Goal: Communication & Community: Share content

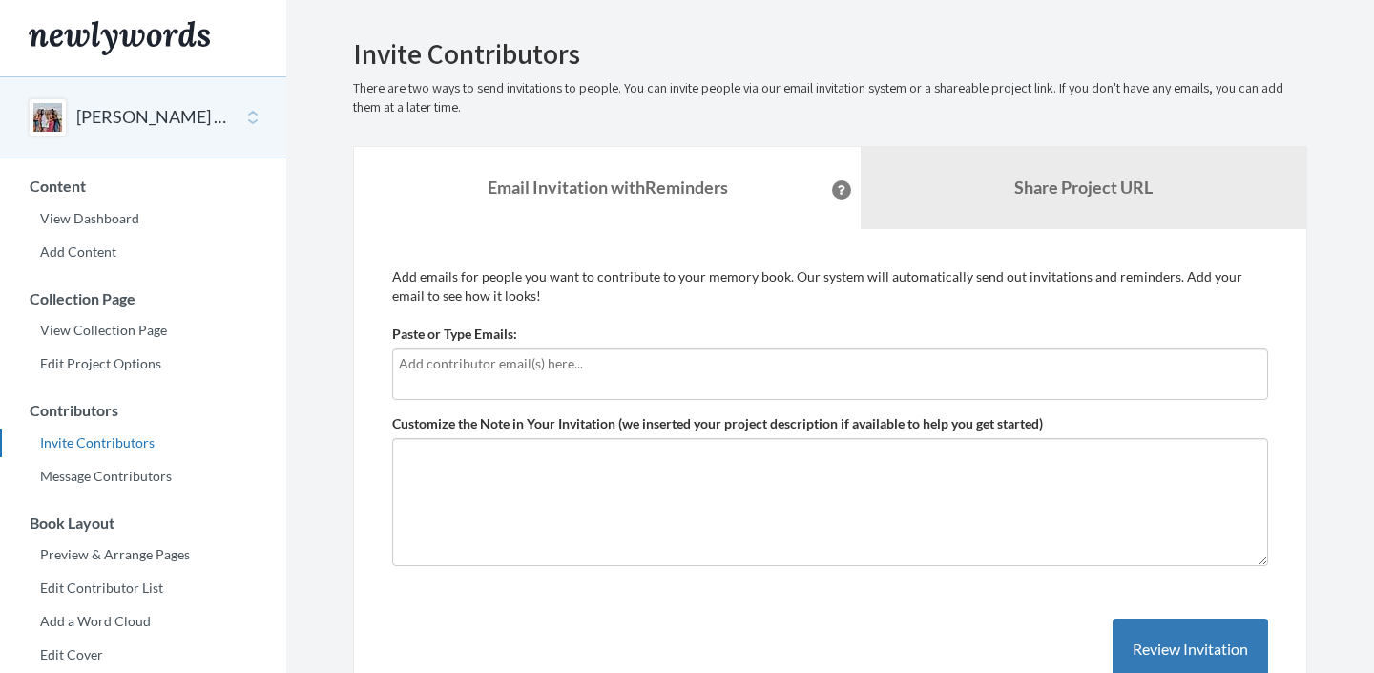
click at [554, 377] on div at bounding box center [830, 374] width 876 height 52
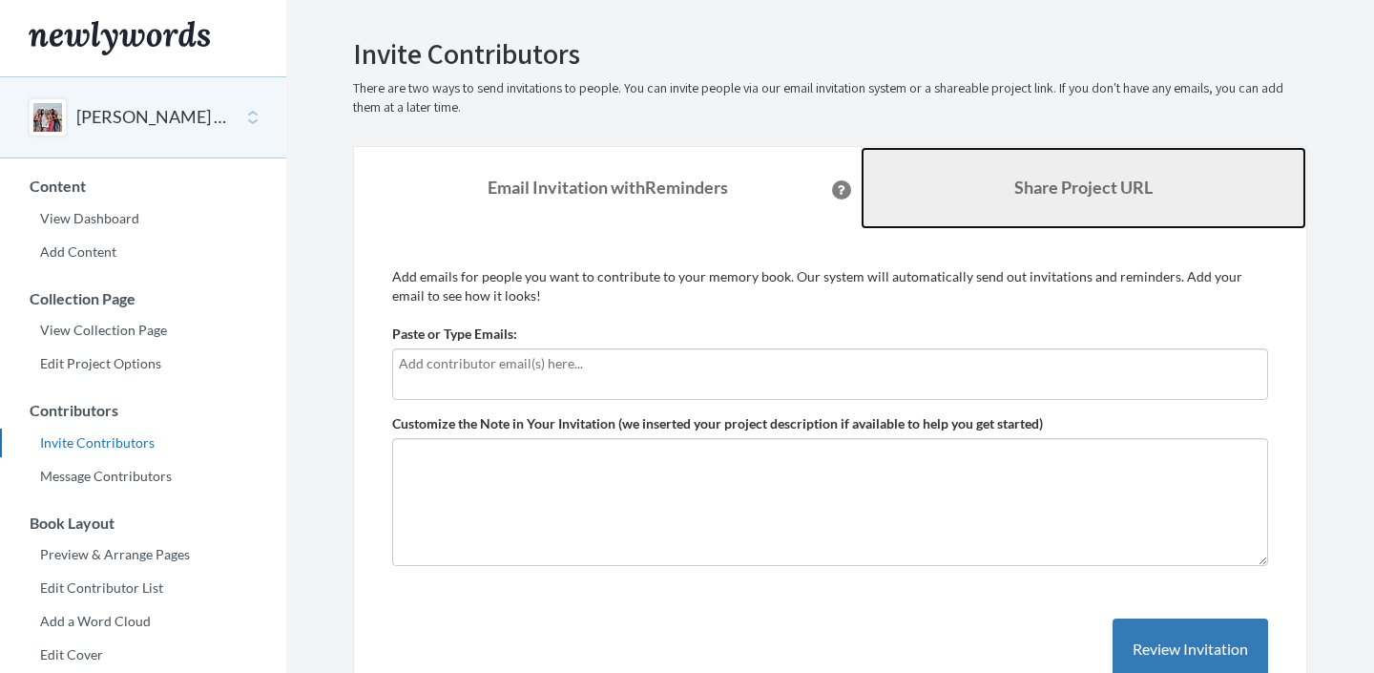
click at [971, 175] on link "Share Project URL" at bounding box center [1084, 188] width 446 height 82
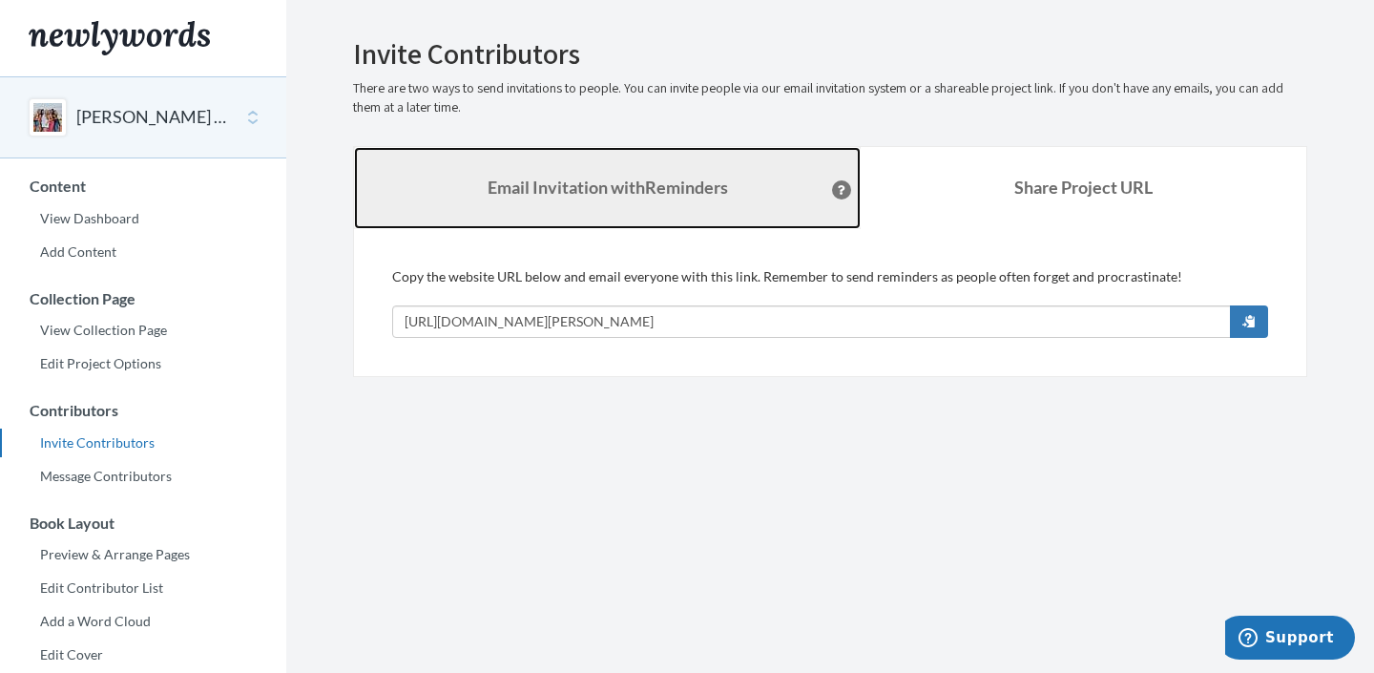
click at [655, 195] on strong "Email Invitation with Reminders" at bounding box center [608, 187] width 240 height 21
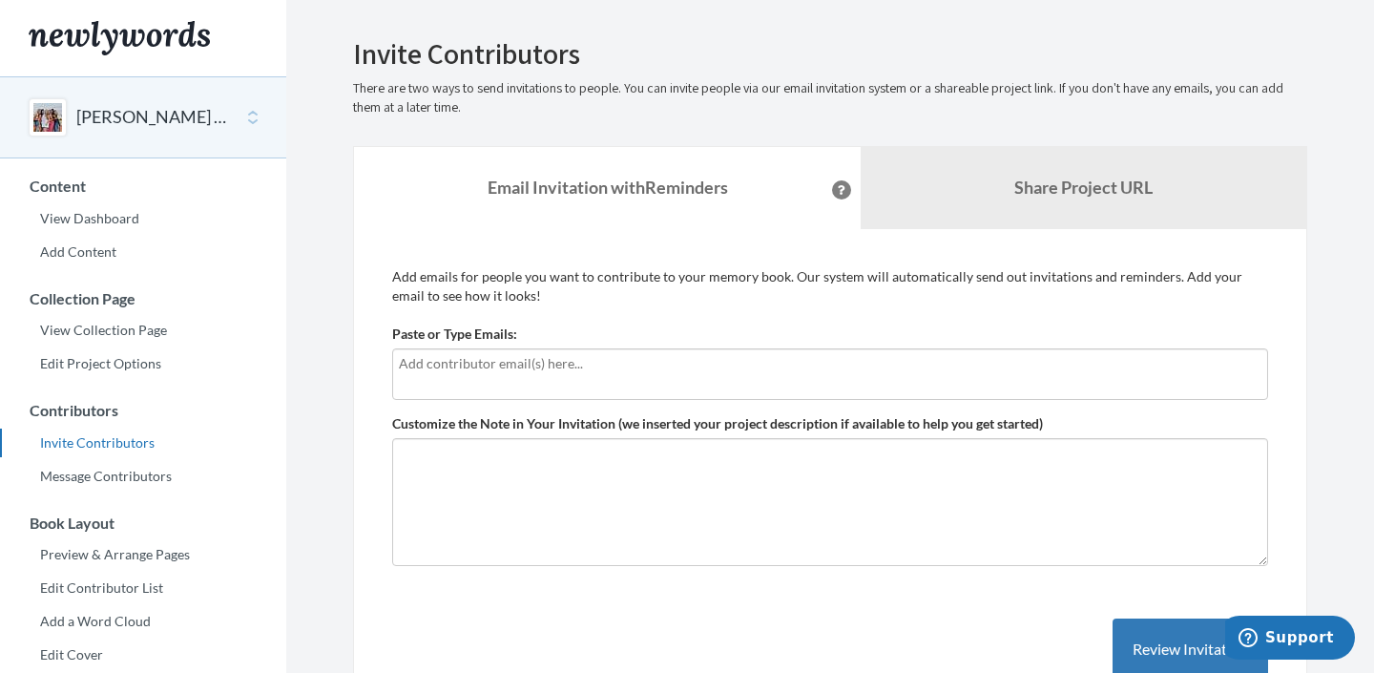
click at [535, 349] on div at bounding box center [830, 374] width 876 height 52
type input "[EMAIL_ADDRESS][DOMAIN_NAME]"
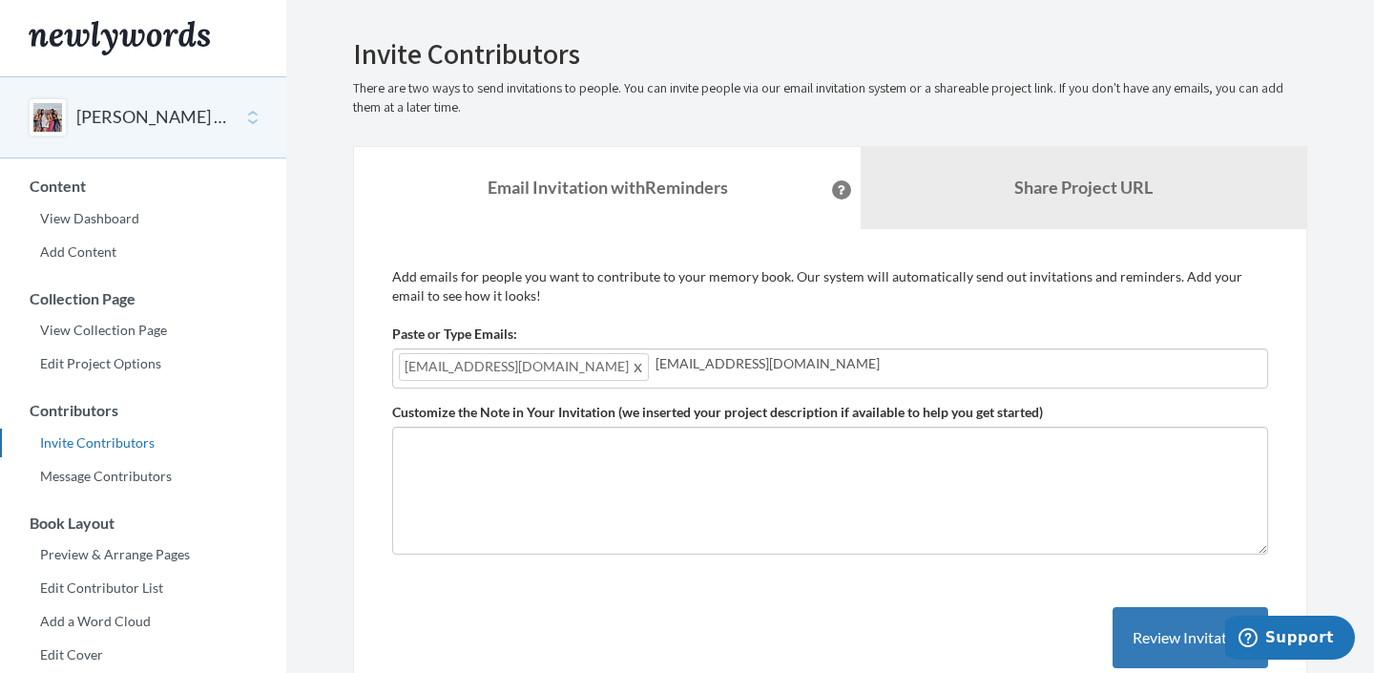
type input "[EMAIL_ADDRESS][DOMAIN_NAME]"
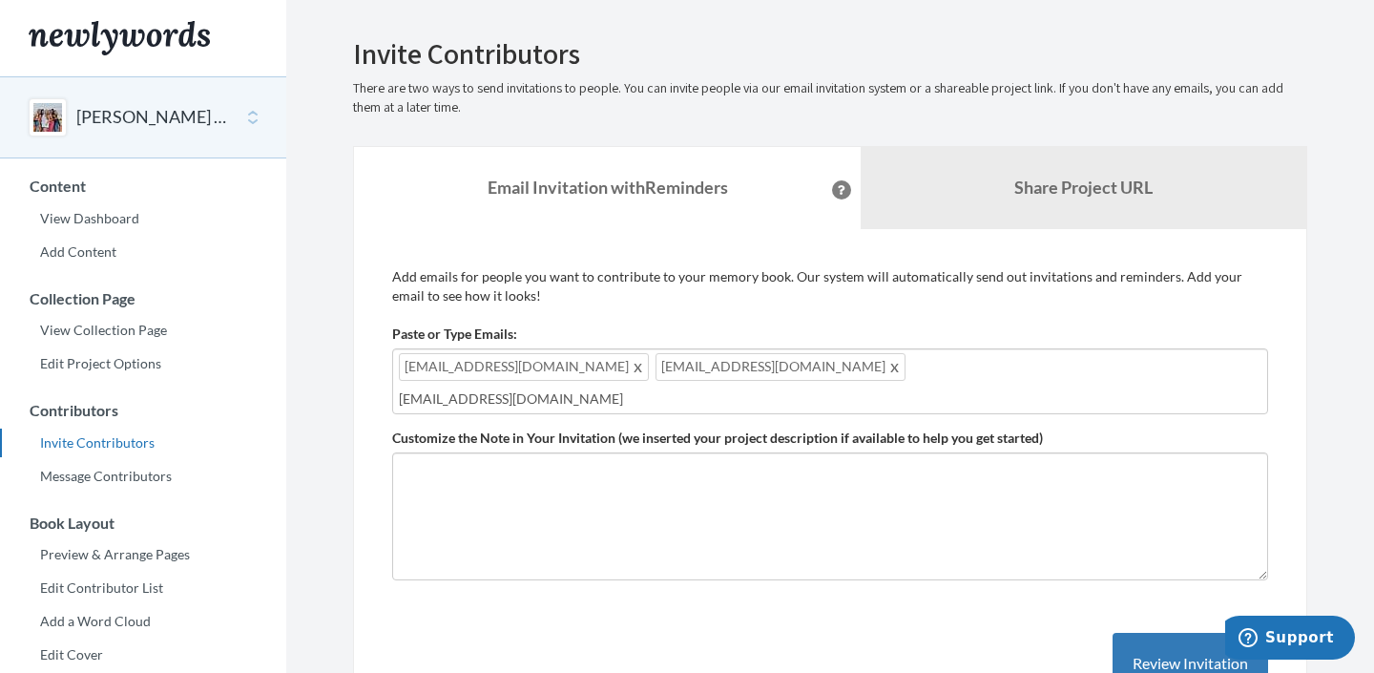
type input "[EMAIL_ADDRESS][DOMAIN_NAME]"
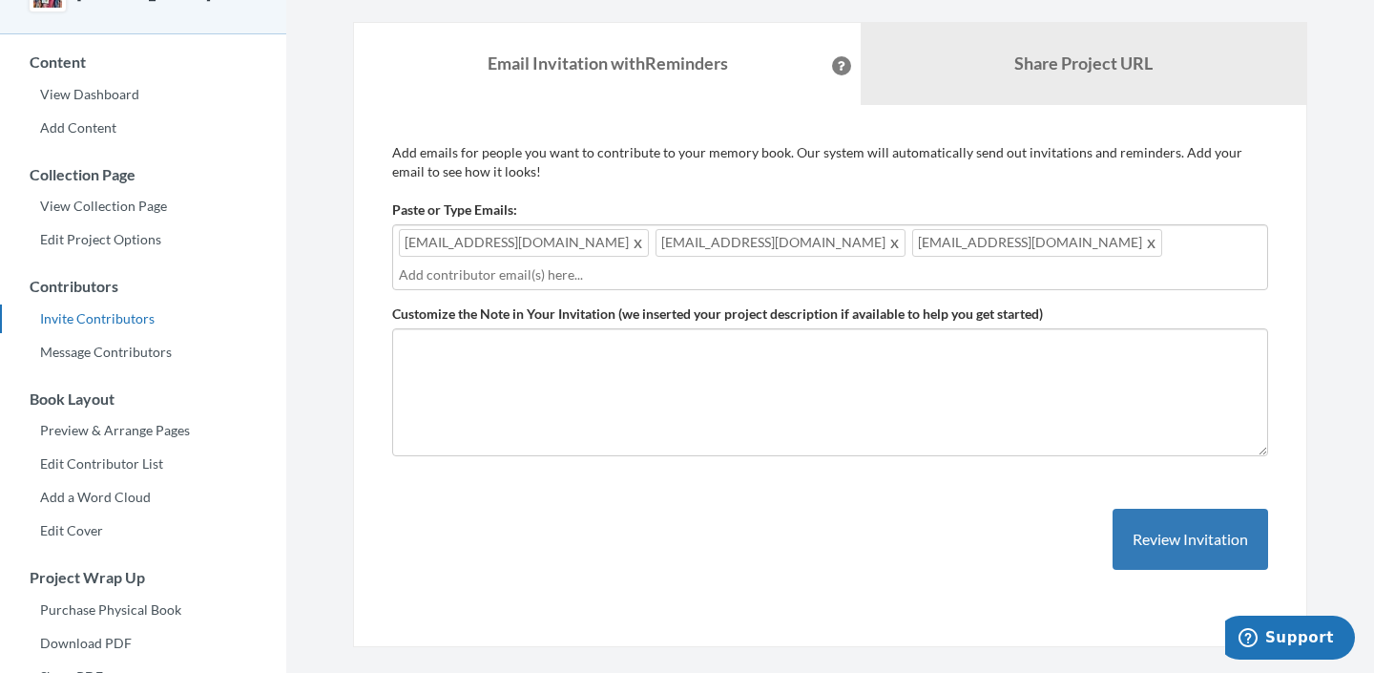
scroll to position [138, 0]
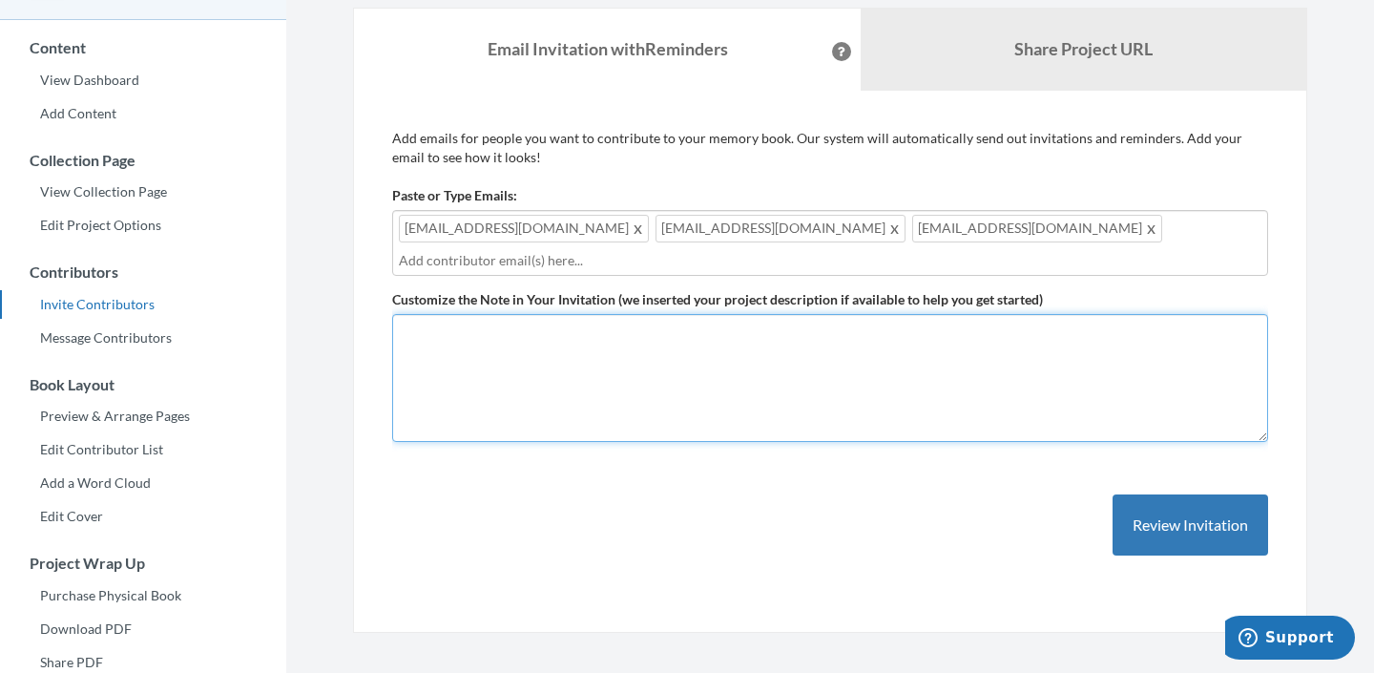
click at [738, 333] on textarea "Customize the Note in Your Invitation (we inserted your project description if …" at bounding box center [830, 378] width 876 height 128
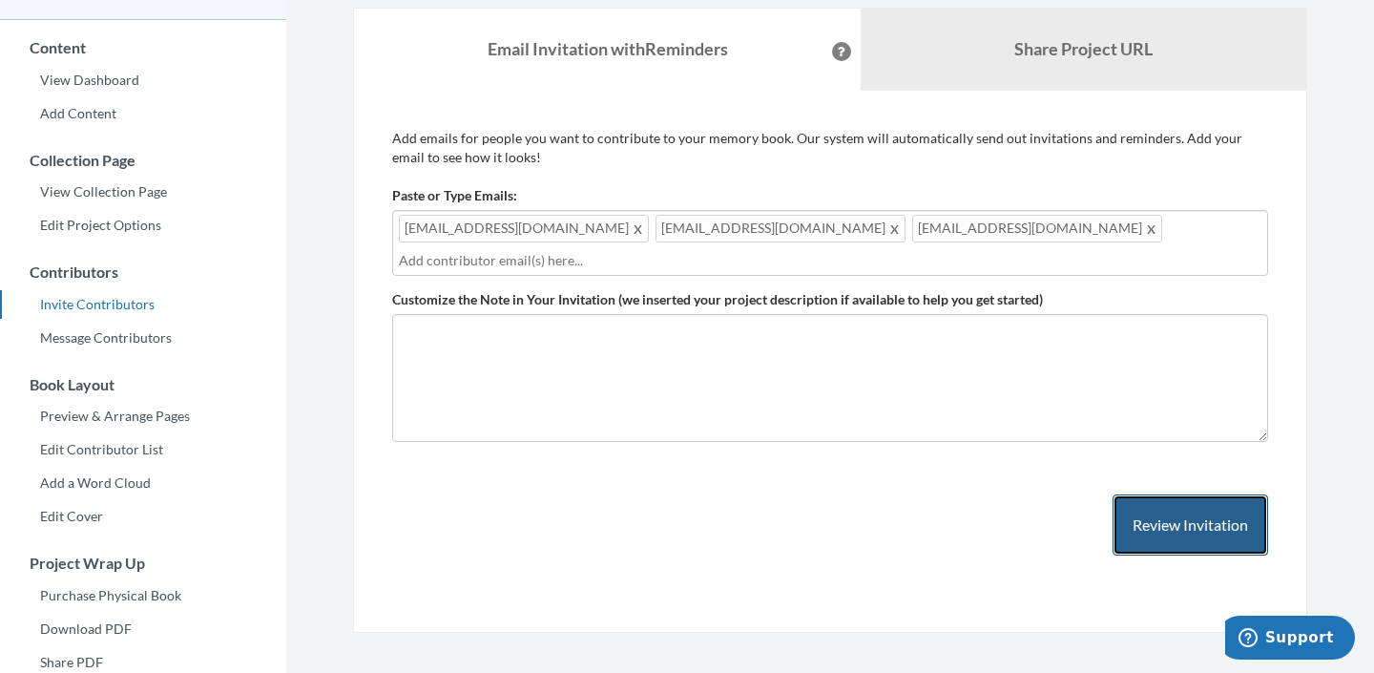
click at [1158, 519] on button "Review Invitation" at bounding box center [1191, 525] width 156 height 62
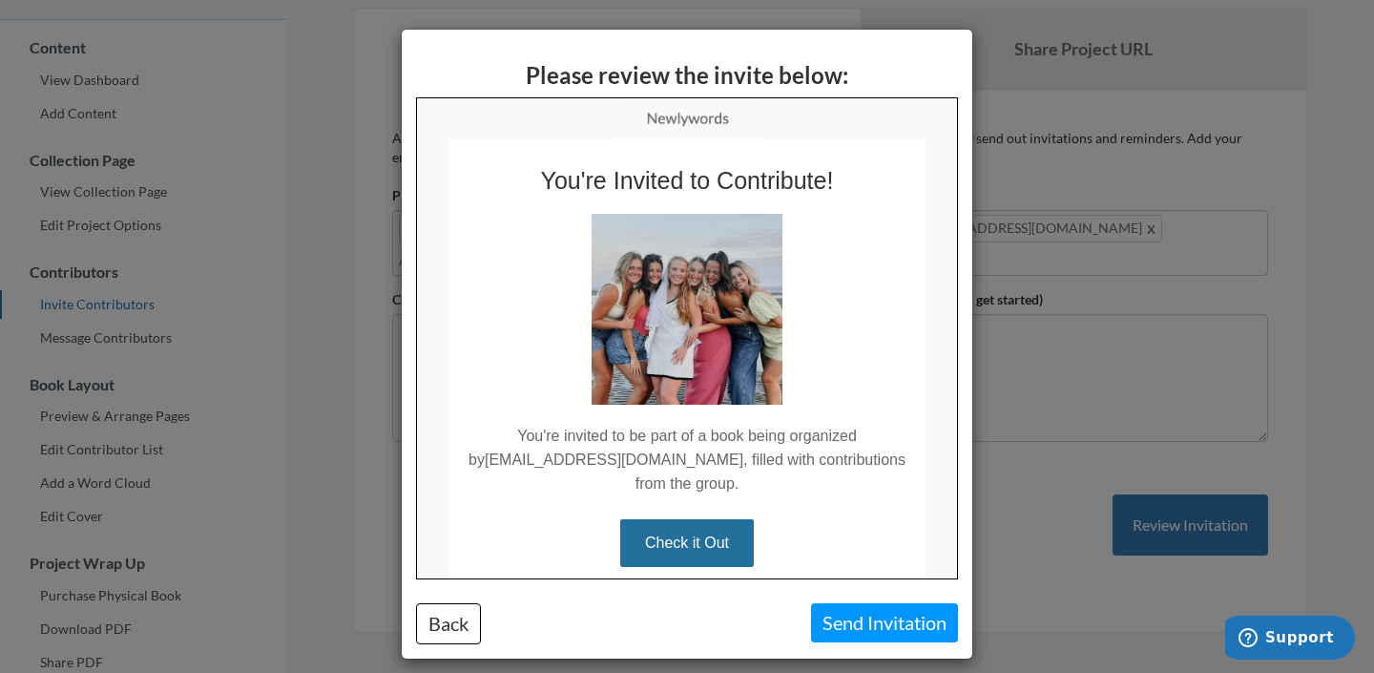
scroll to position [0, 0]
click at [439, 629] on button "Back" at bounding box center [448, 623] width 65 height 41
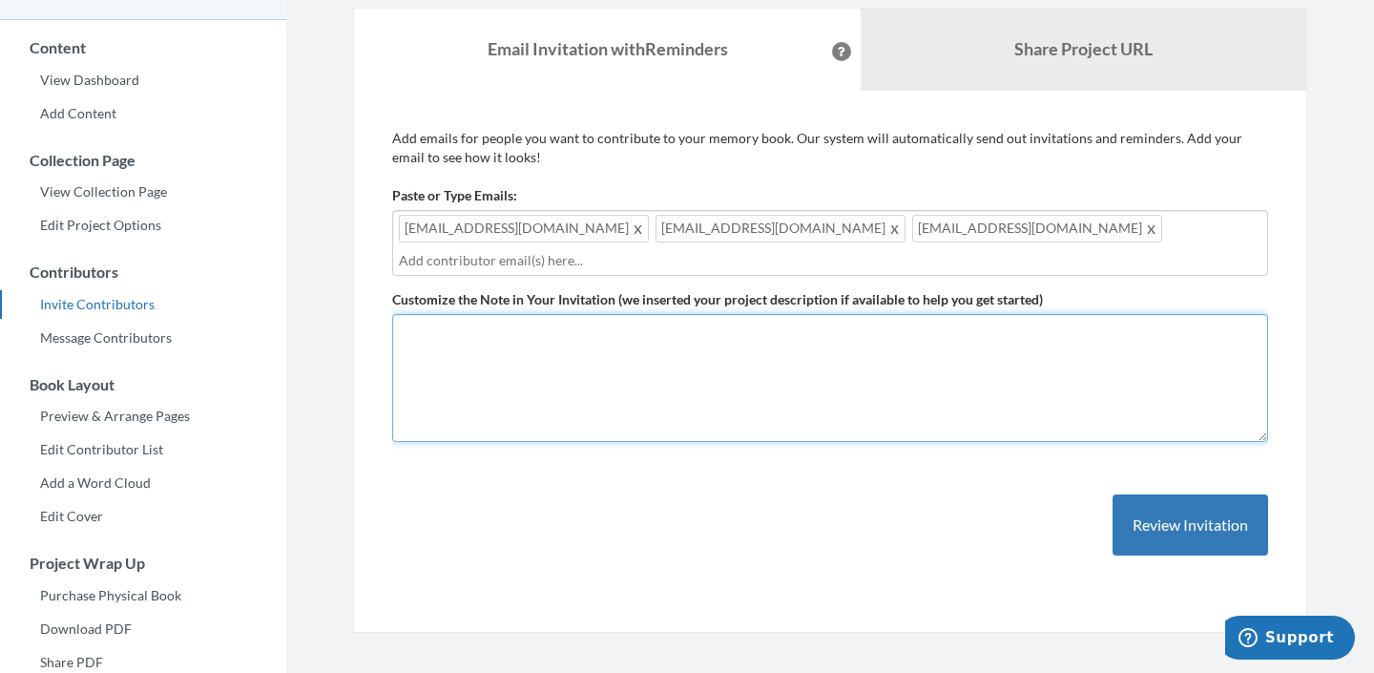
click at [741, 375] on textarea "Customize the Note in Your Invitation (we inserted your project description if …" at bounding box center [830, 378] width 876 height 128
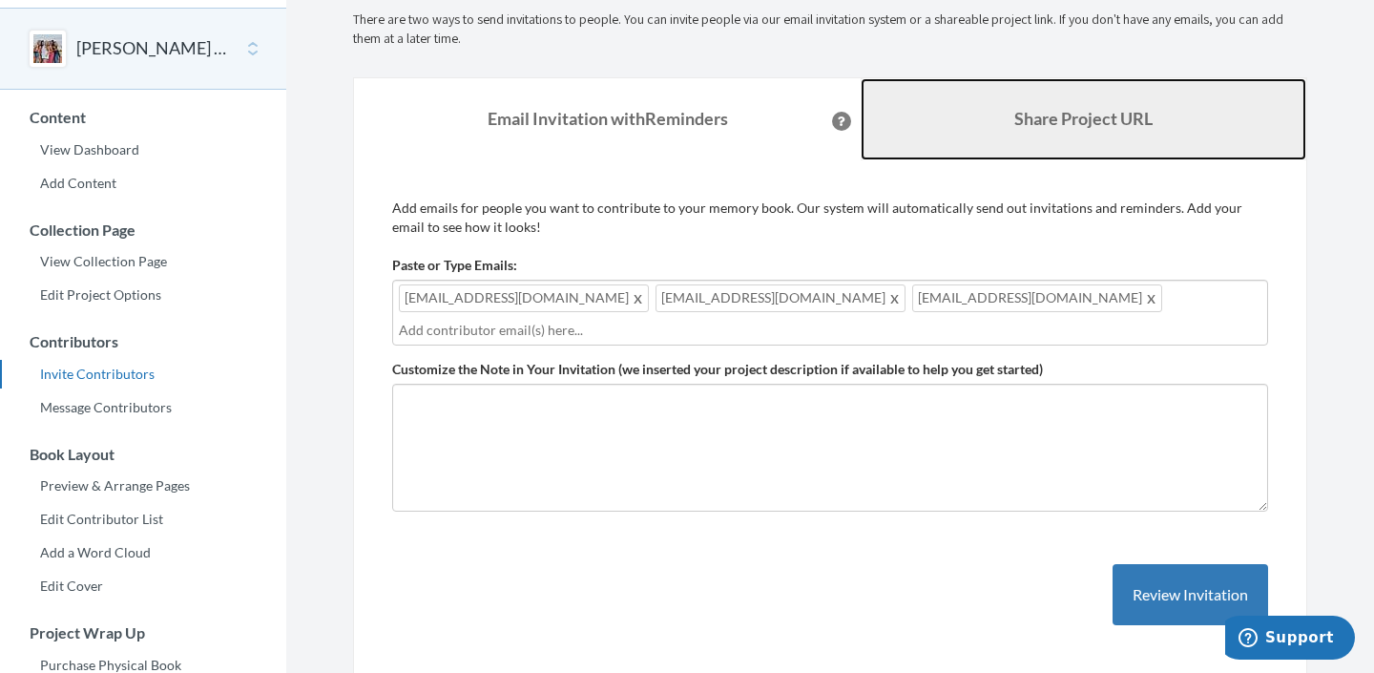
click at [1121, 94] on link "Share Project URL" at bounding box center [1084, 119] width 446 height 82
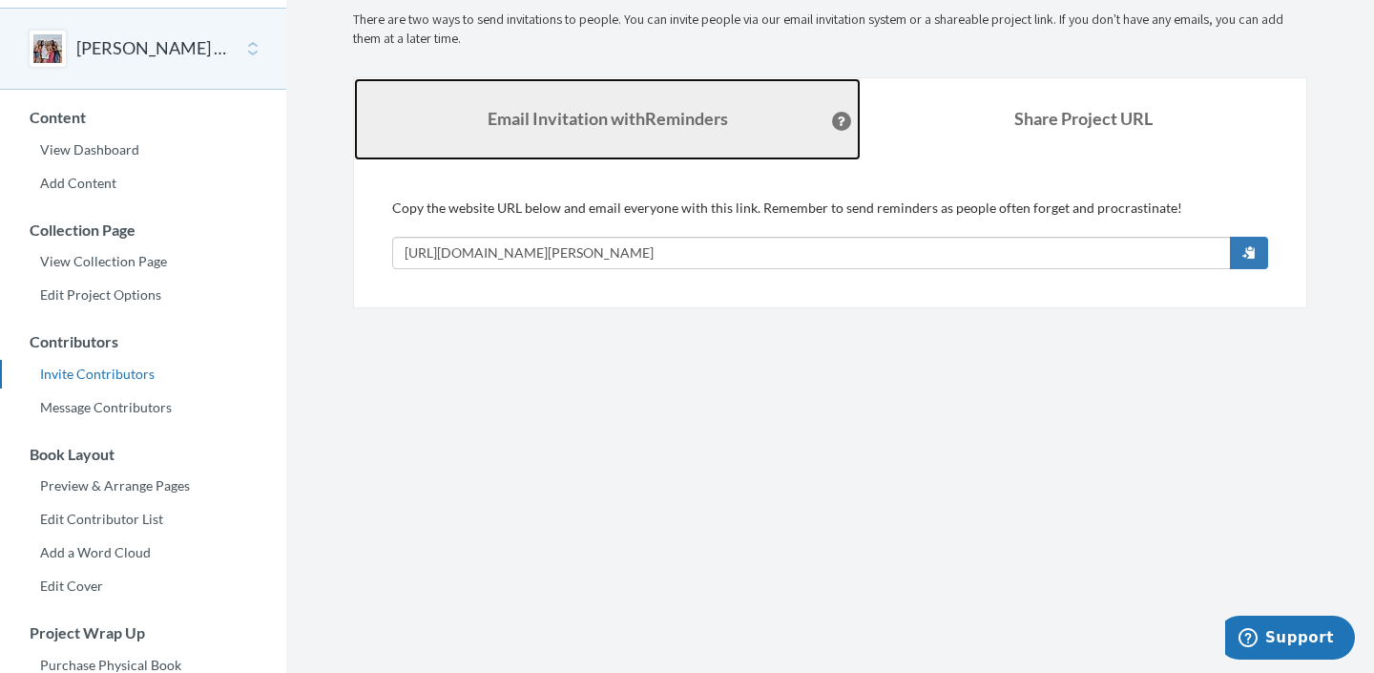
click at [525, 133] on link "Email Invitation with Reminders" at bounding box center [607, 119] width 507 height 82
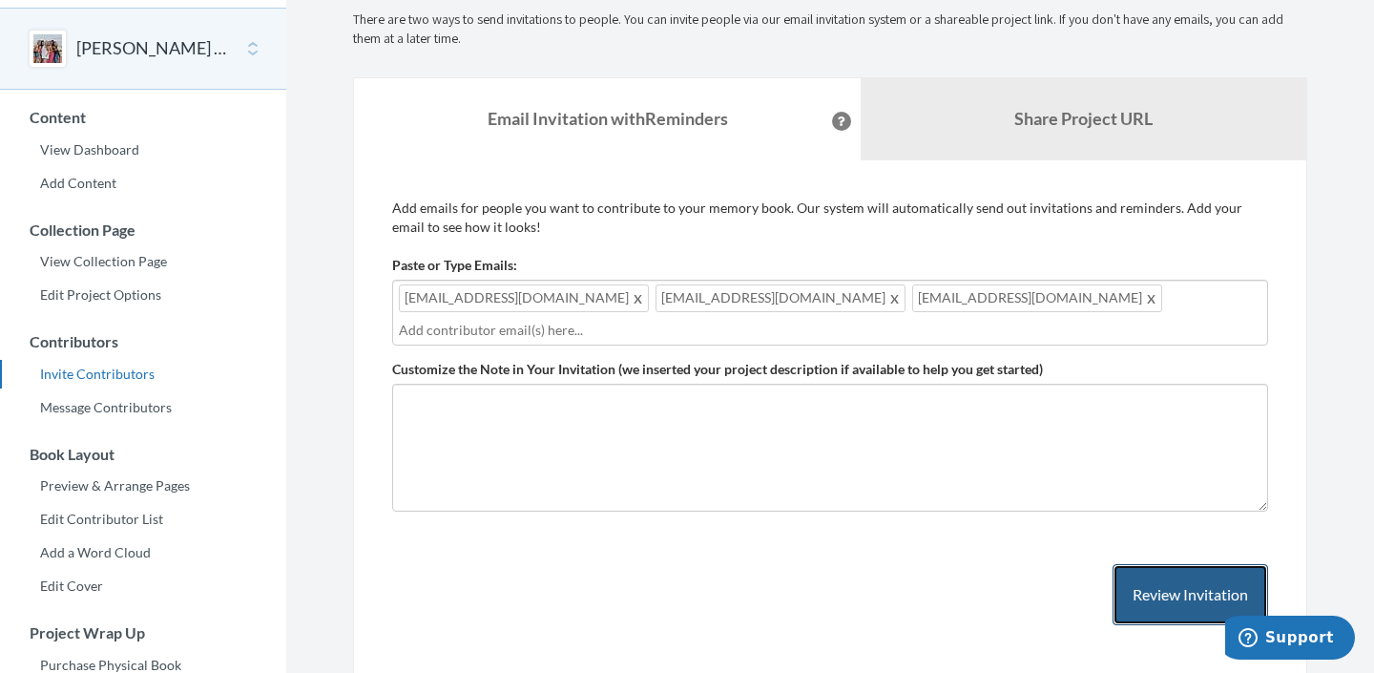
click at [1138, 588] on button "Review Invitation" at bounding box center [1191, 595] width 156 height 62
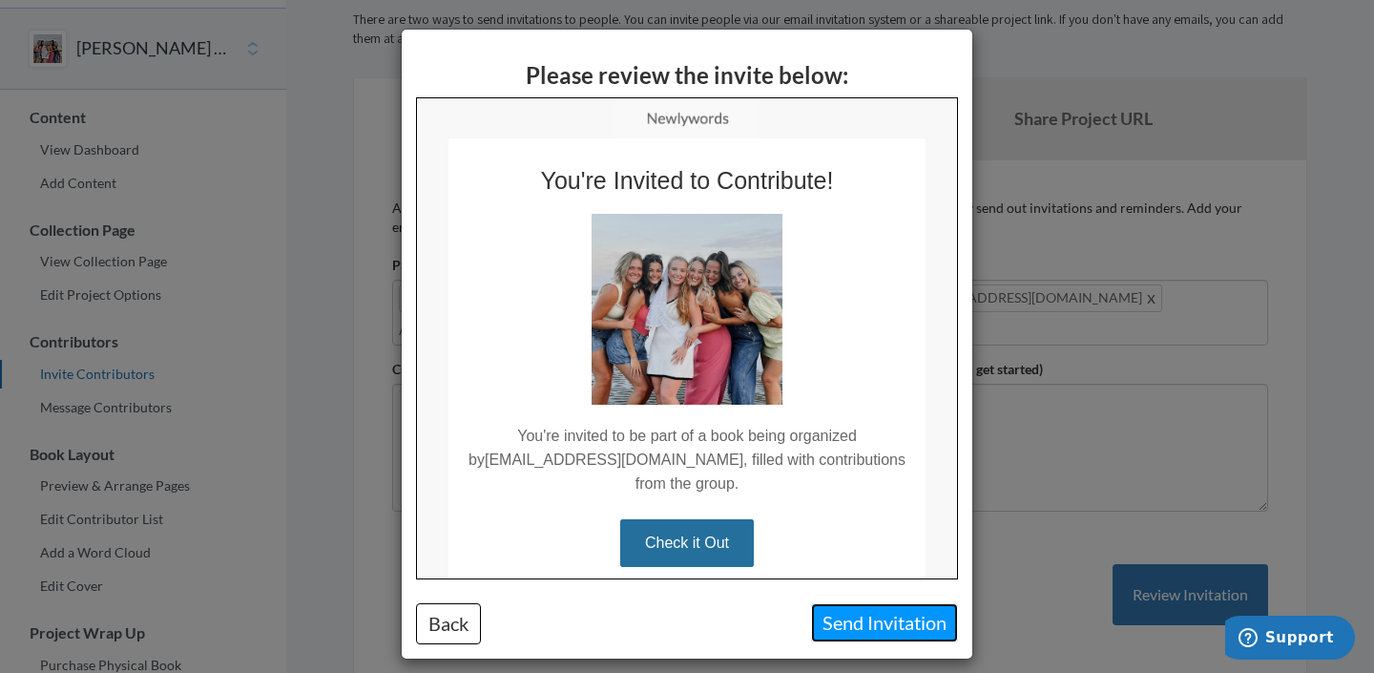
click at [904, 620] on button "Send Invitation" at bounding box center [884, 622] width 147 height 39
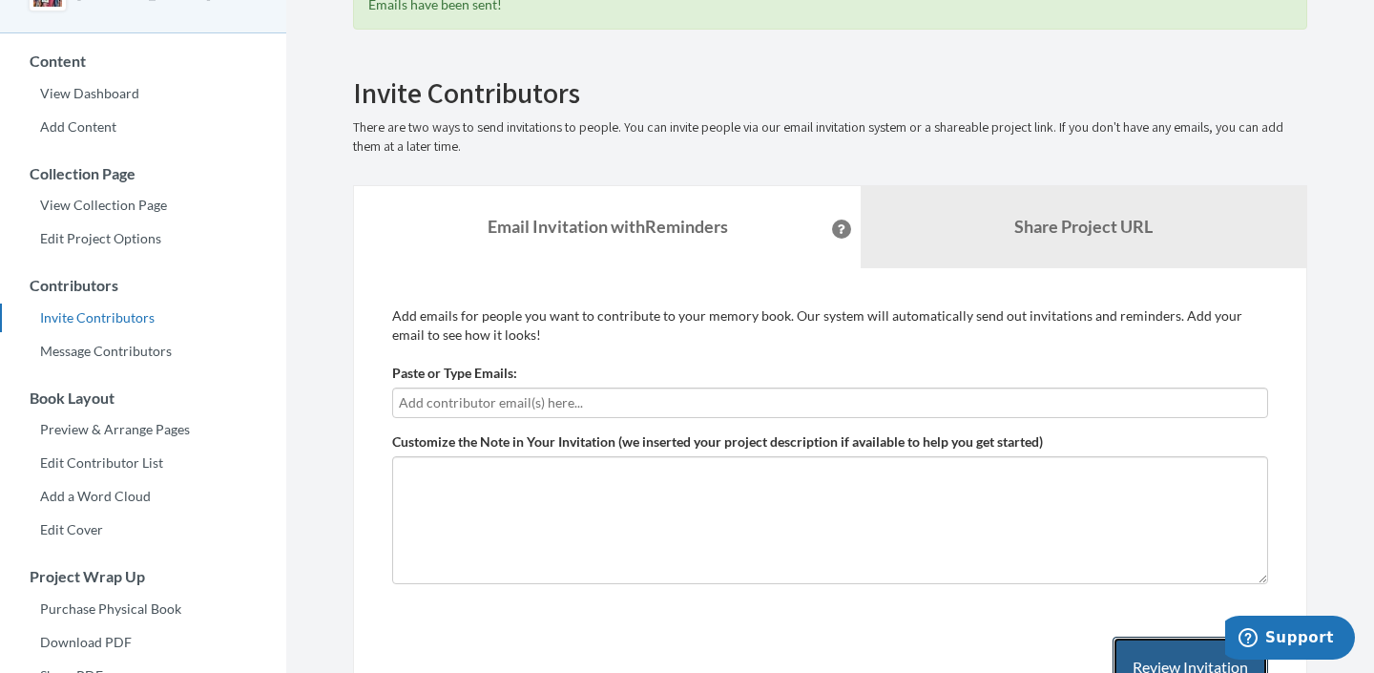
scroll to position [124, 0]
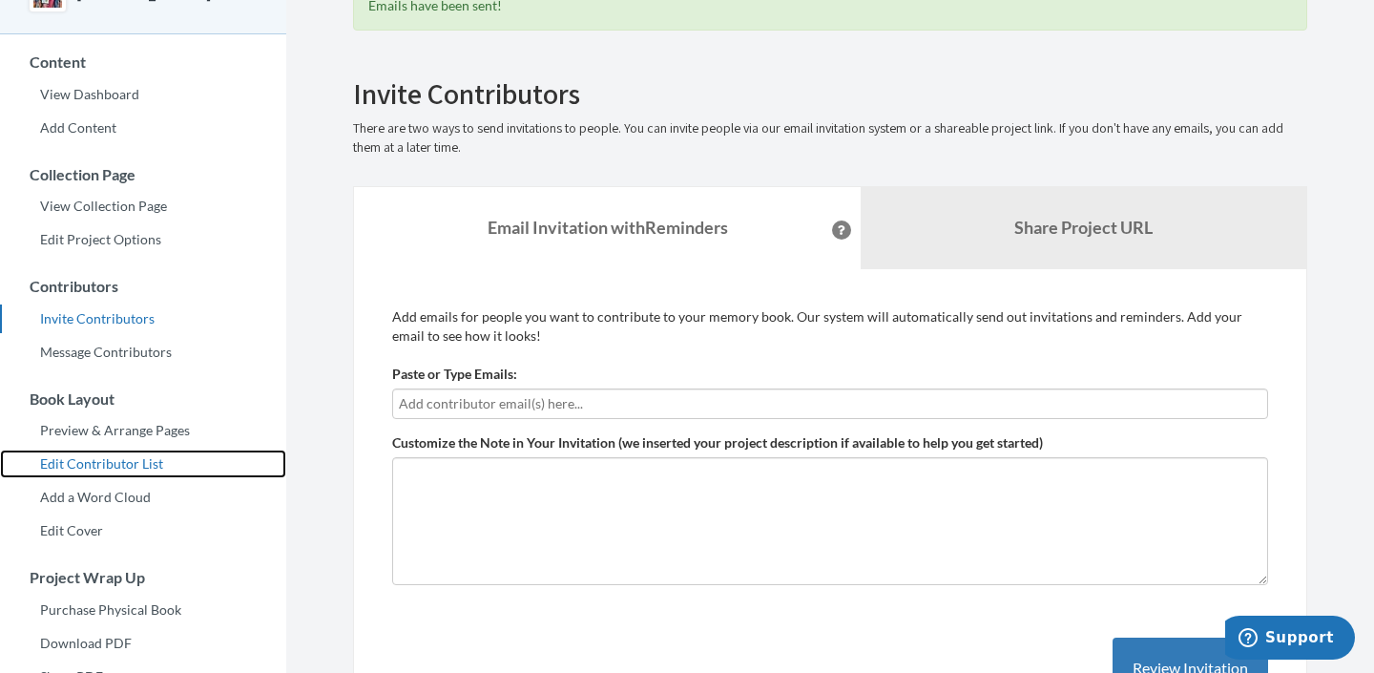
click at [127, 468] on link "Edit Contributor List" at bounding box center [143, 463] width 286 height 29
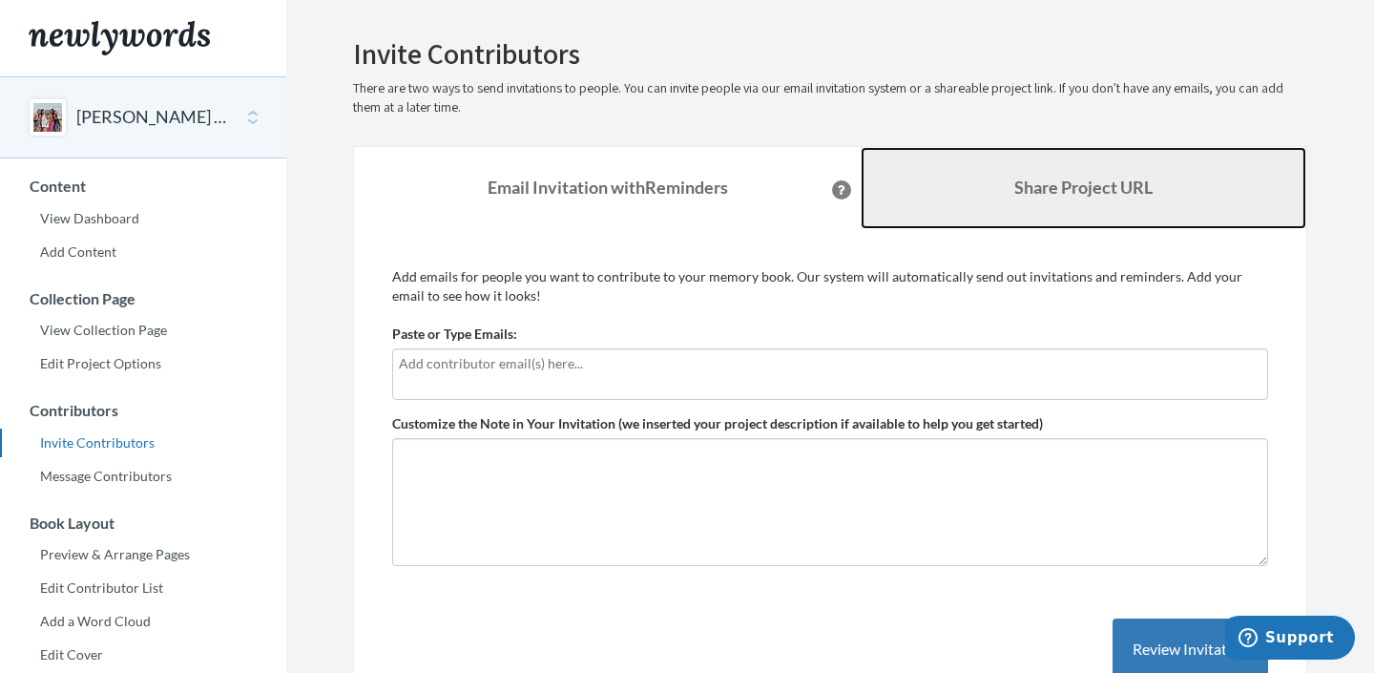
click at [1110, 222] on link "Share Project URL" at bounding box center [1084, 188] width 446 height 82
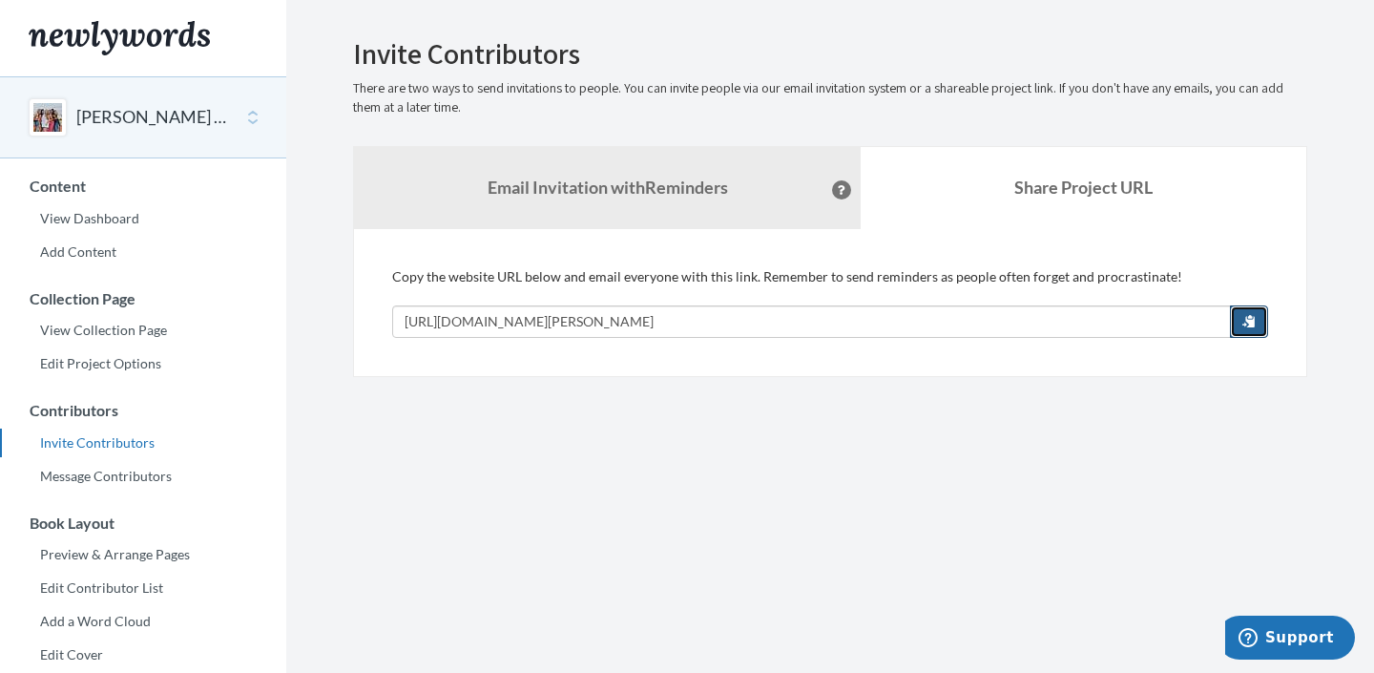
click at [1256, 315] on button "button" at bounding box center [1249, 321] width 38 height 32
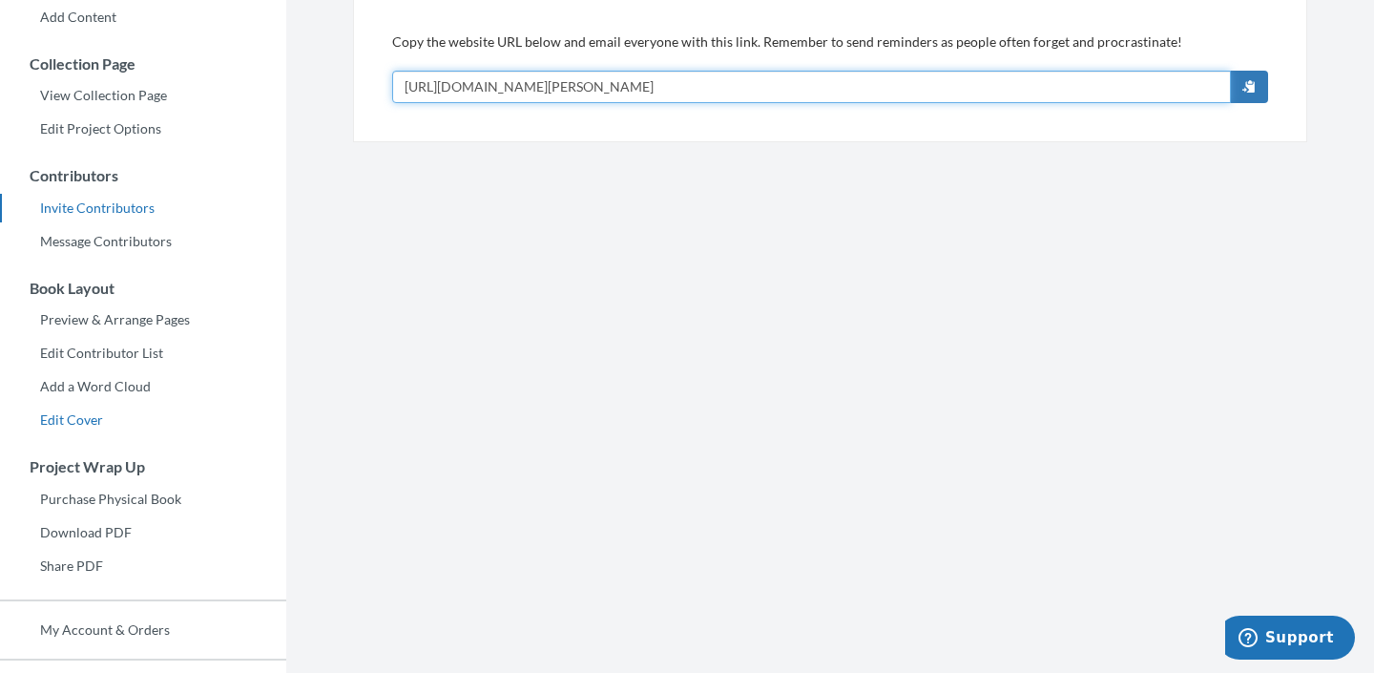
scroll to position [236, 0]
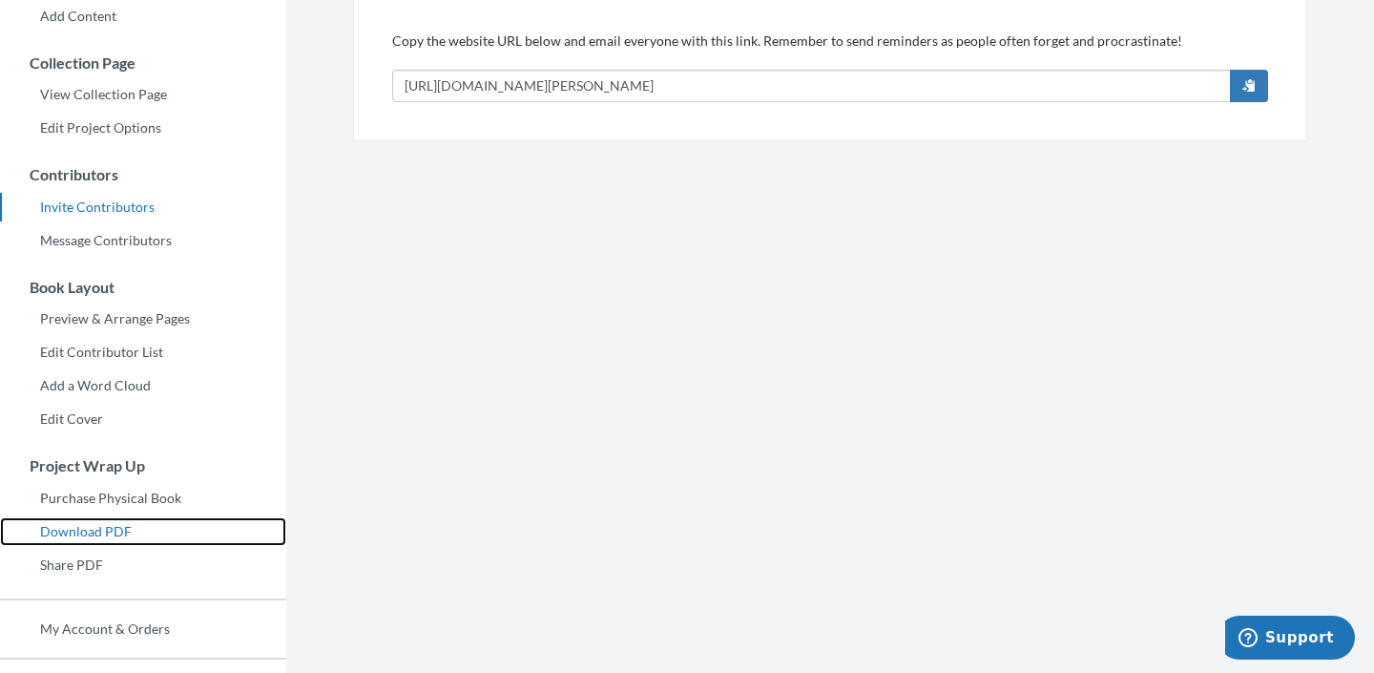
click at [88, 541] on link "Download PDF" at bounding box center [143, 531] width 286 height 29
